Goal: Find specific page/section: Find specific page/section

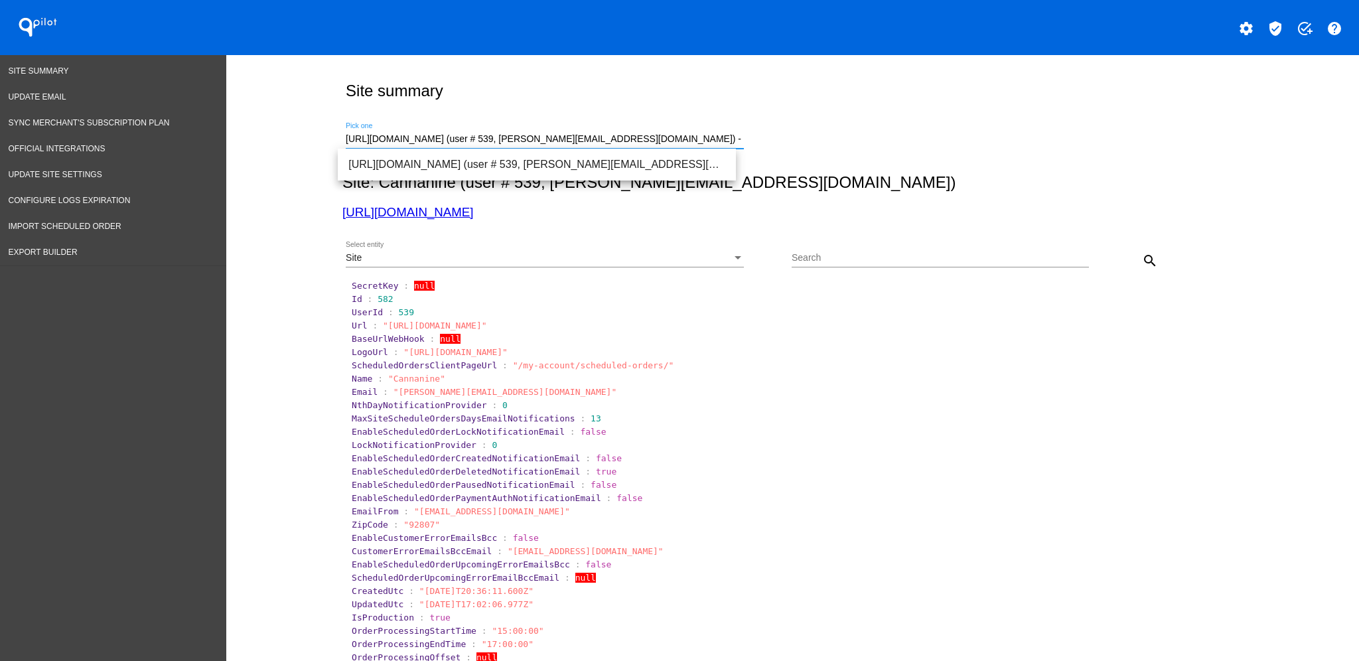
drag, startPoint x: 652, startPoint y: 137, endPoint x: 326, endPoint y: 131, distance: 325.2
paste input "[DOMAIN_NAME]"
click at [473, 161] on span "[URL][DOMAIN_NAME] (user # 113585, [EMAIL_ADDRESS][DOMAIN_NAME]) - Test" at bounding box center [536, 165] width 377 height 32
type input "[URL][DOMAIN_NAME] (user # 113585, [EMAIL_ADDRESS][DOMAIN_NAME]) - Test"
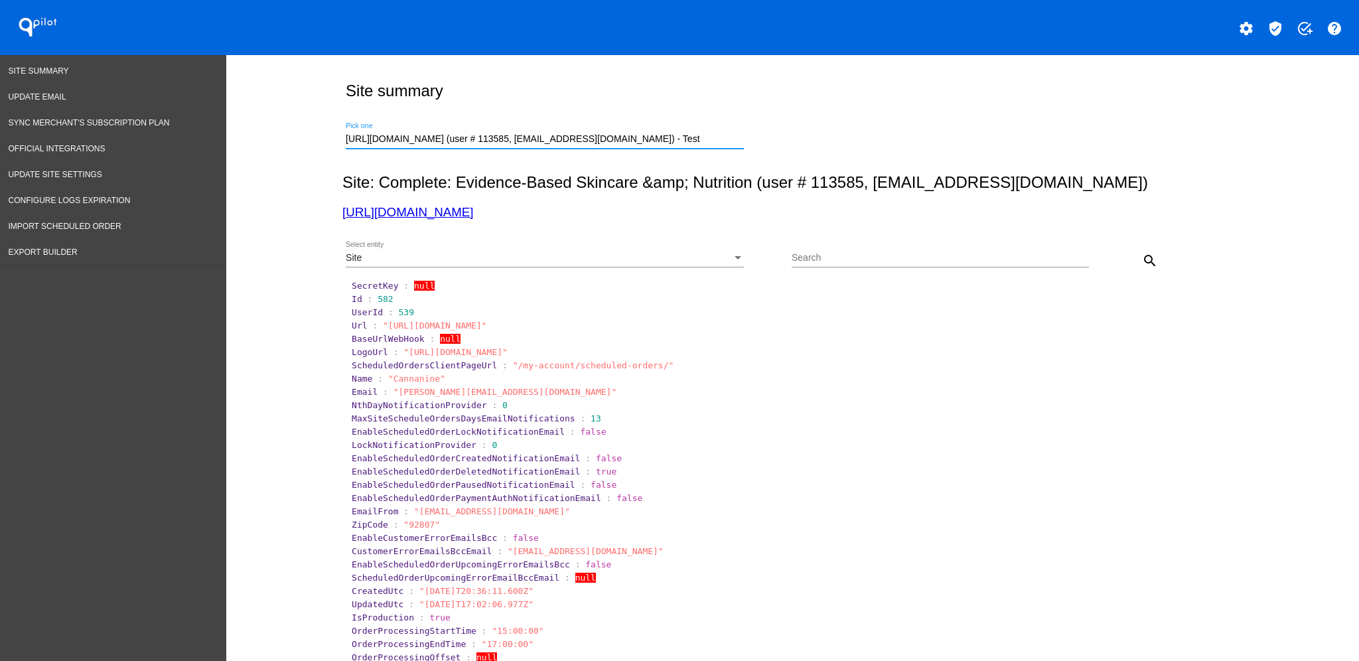
click at [1139, 250] on button "search" at bounding box center [1150, 260] width 27 height 27
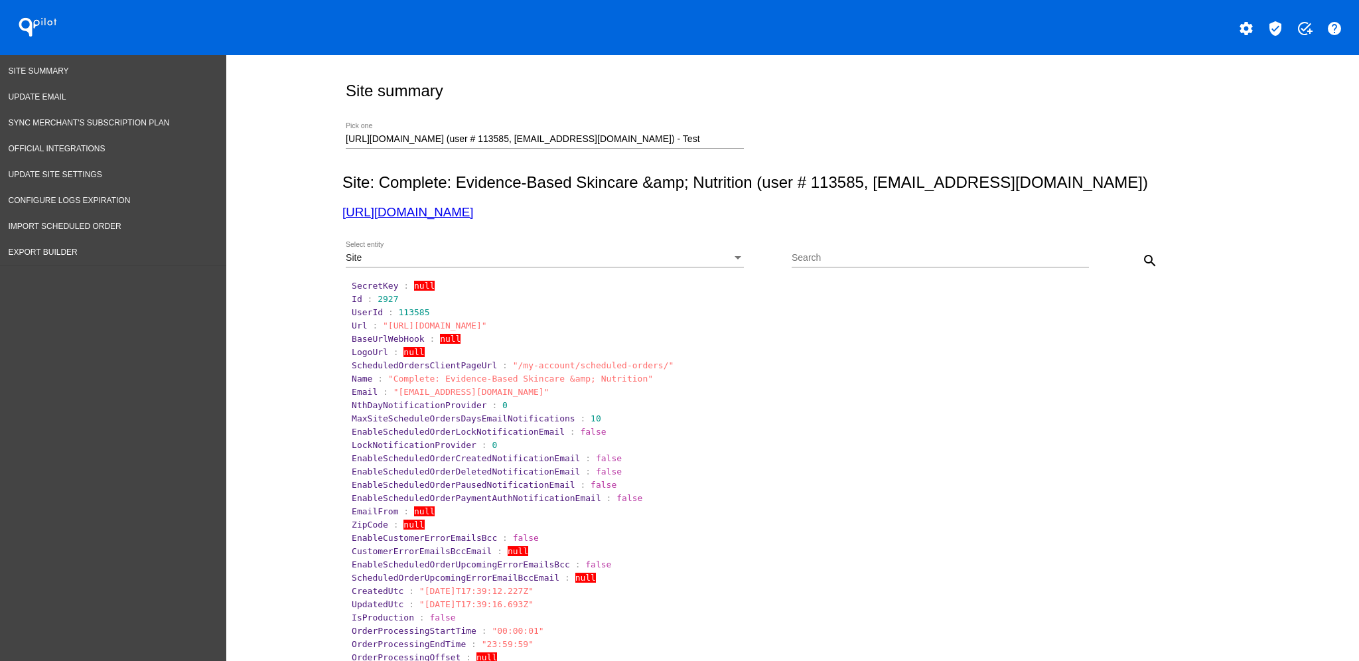
drag, startPoint x: 472, startPoint y: 212, endPoint x: 303, endPoint y: 301, distance: 190.6
click at [538, 257] on div "Site" at bounding box center [539, 258] width 386 height 11
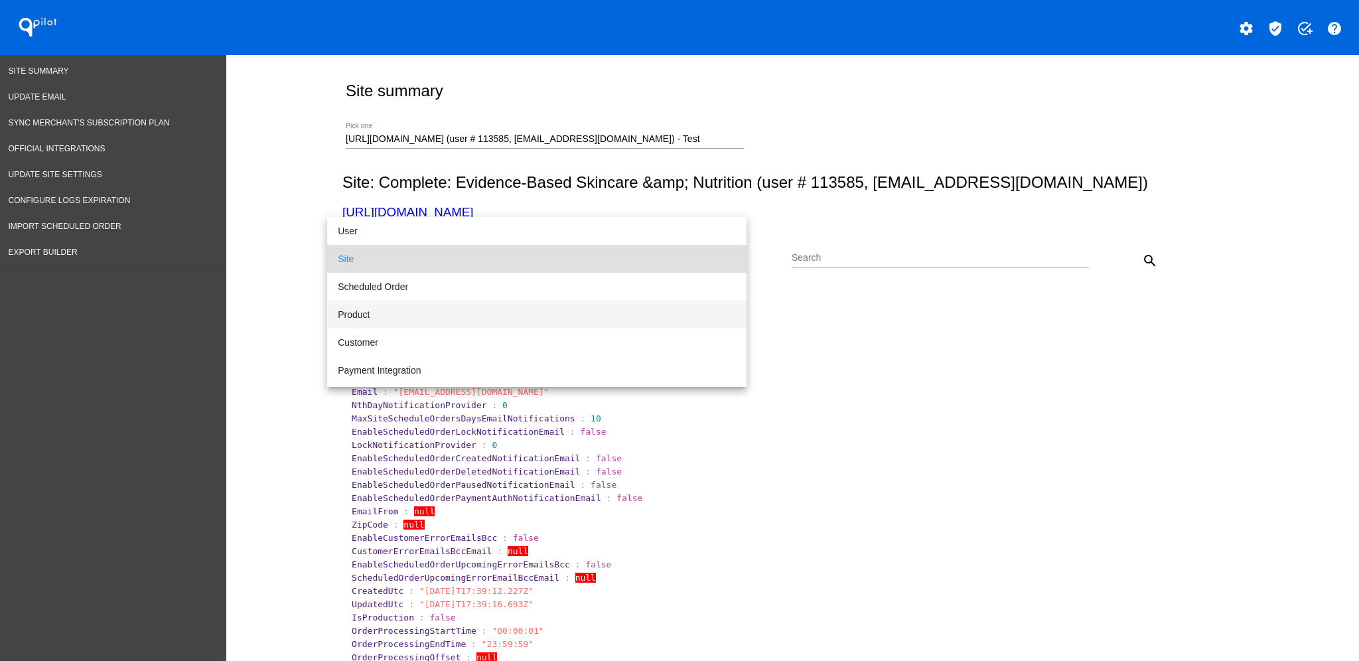
scroll to position [88, 0]
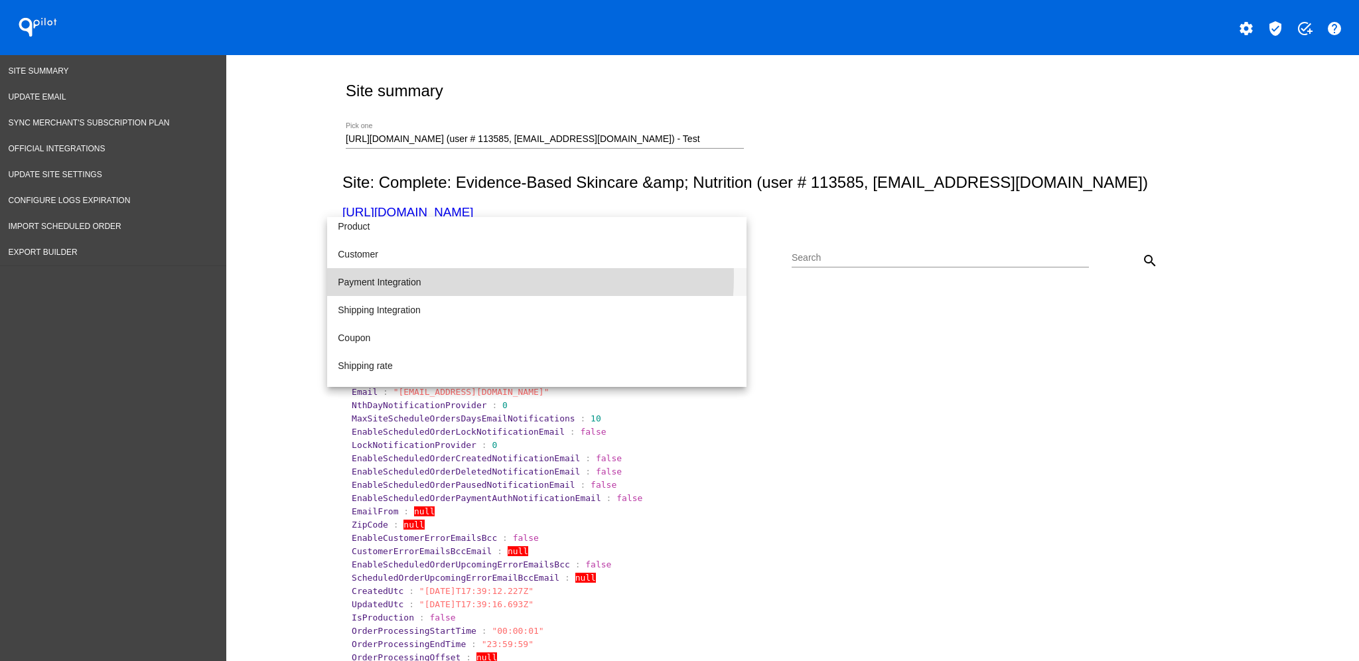
click at [487, 276] on span "Payment Integration" at bounding box center [537, 282] width 398 height 28
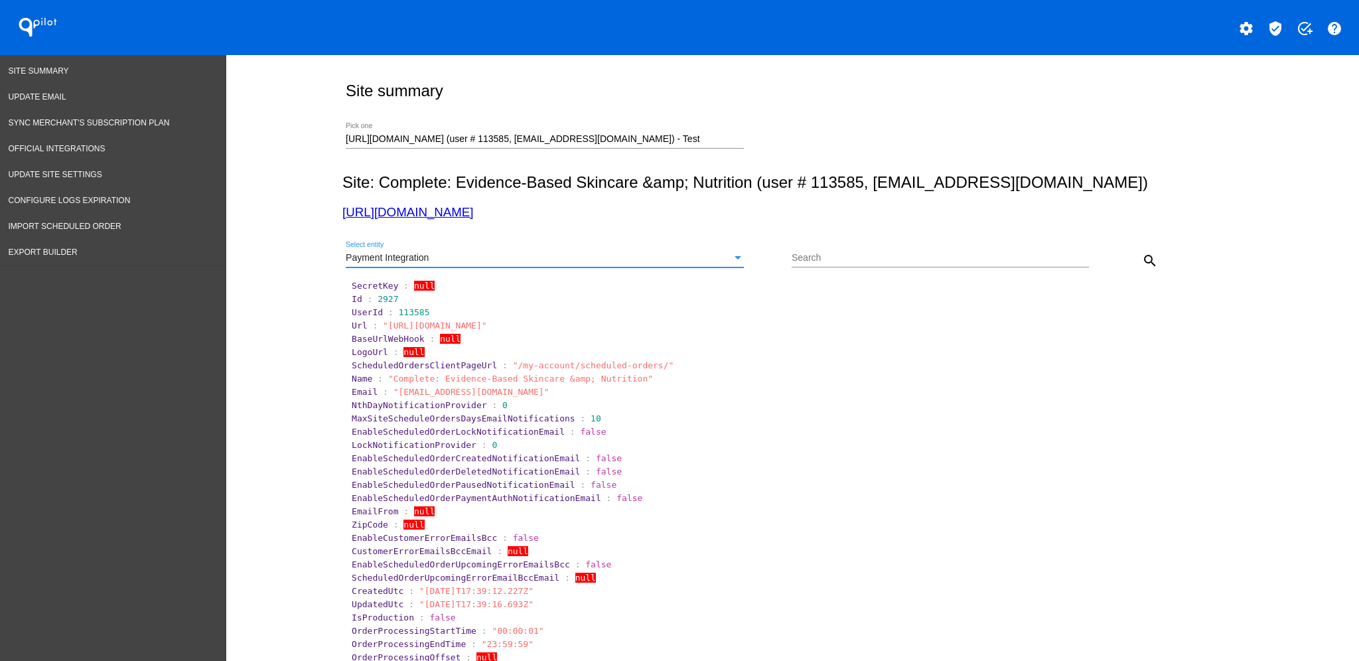
click at [1144, 259] on mat-icon "search" at bounding box center [1150, 261] width 16 height 16
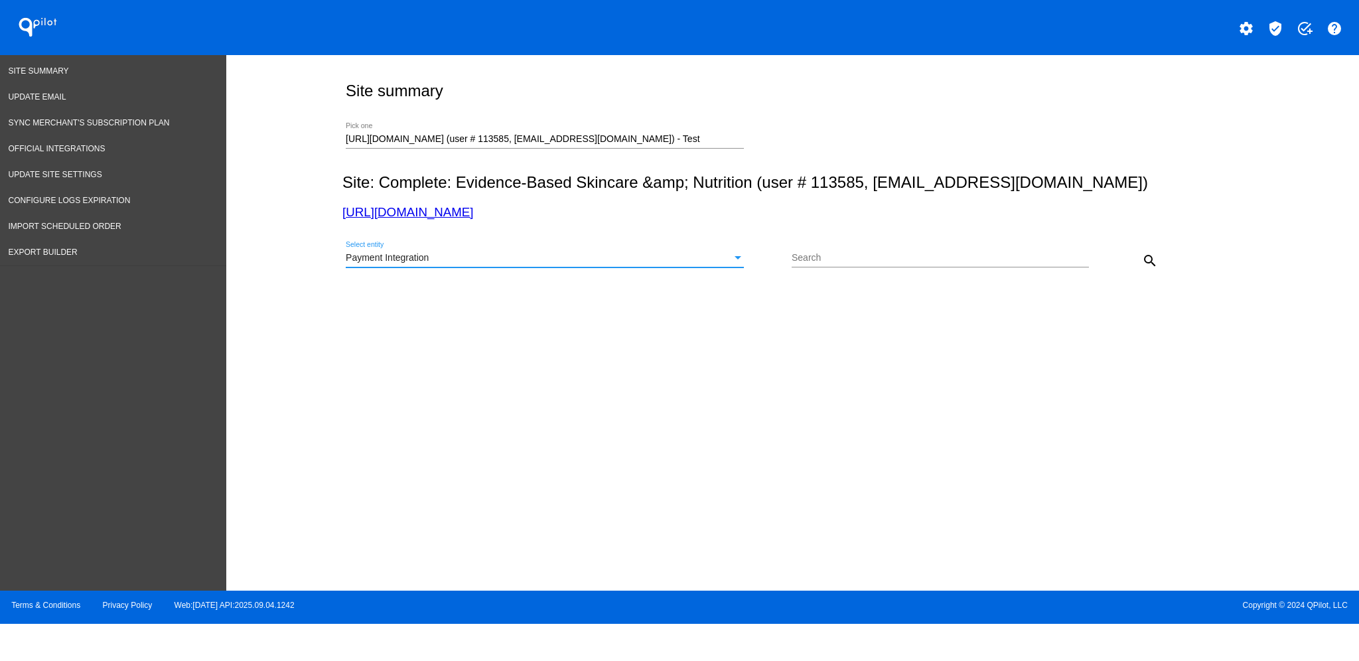
click at [685, 259] on div "Payment Integration" at bounding box center [539, 258] width 386 height 11
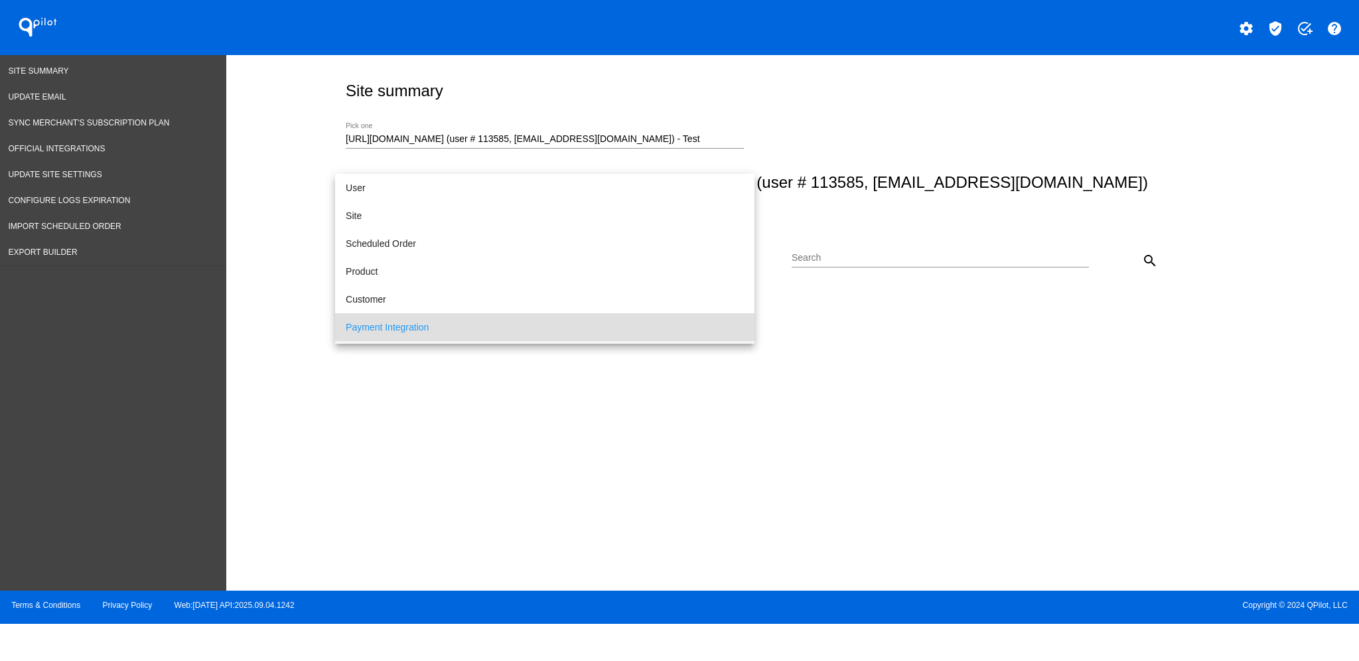
scroll to position [68, 0]
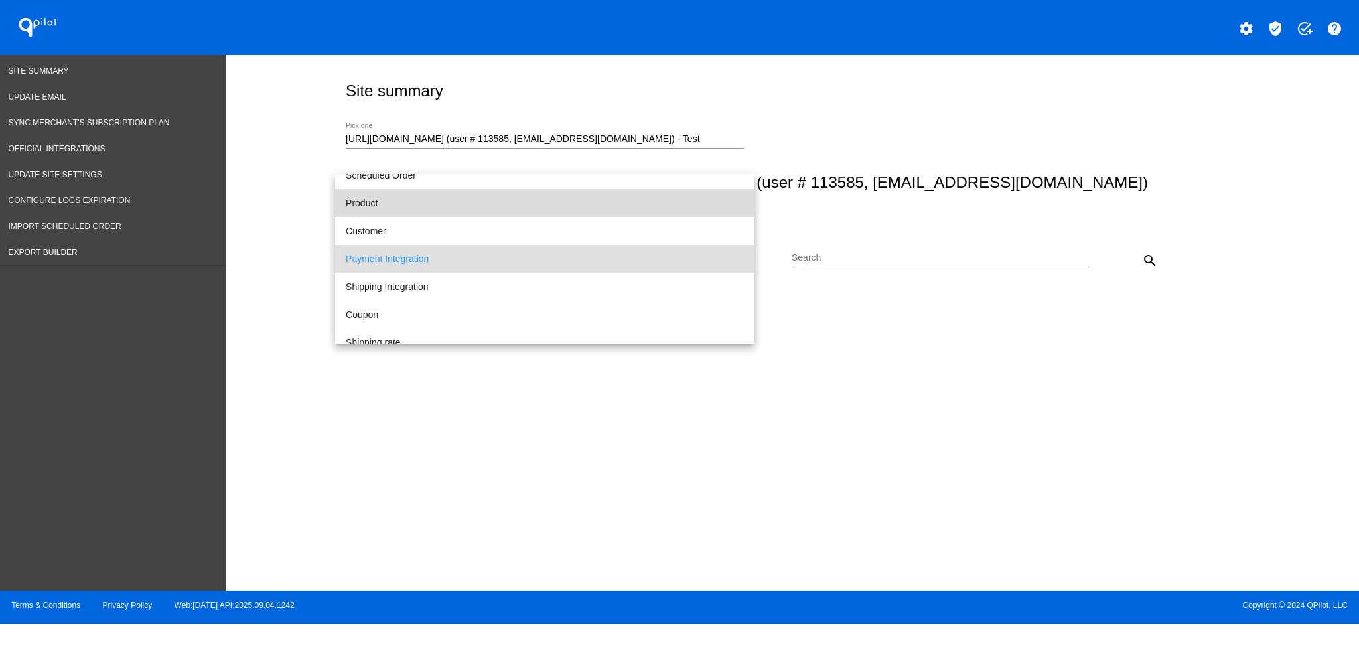
click at [686, 212] on span "Product" at bounding box center [545, 203] width 398 height 28
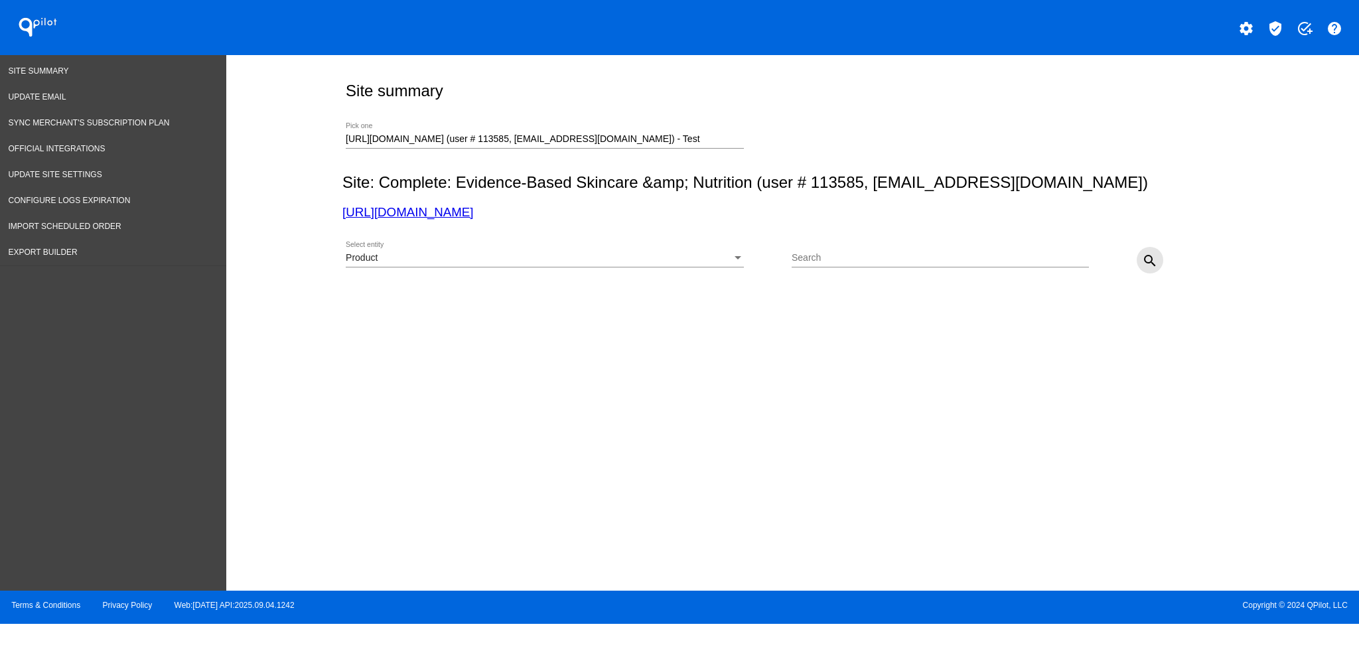
click at [1142, 267] on mat-icon "search" at bounding box center [1150, 261] width 16 height 16
